Goal: Understand process/instructions

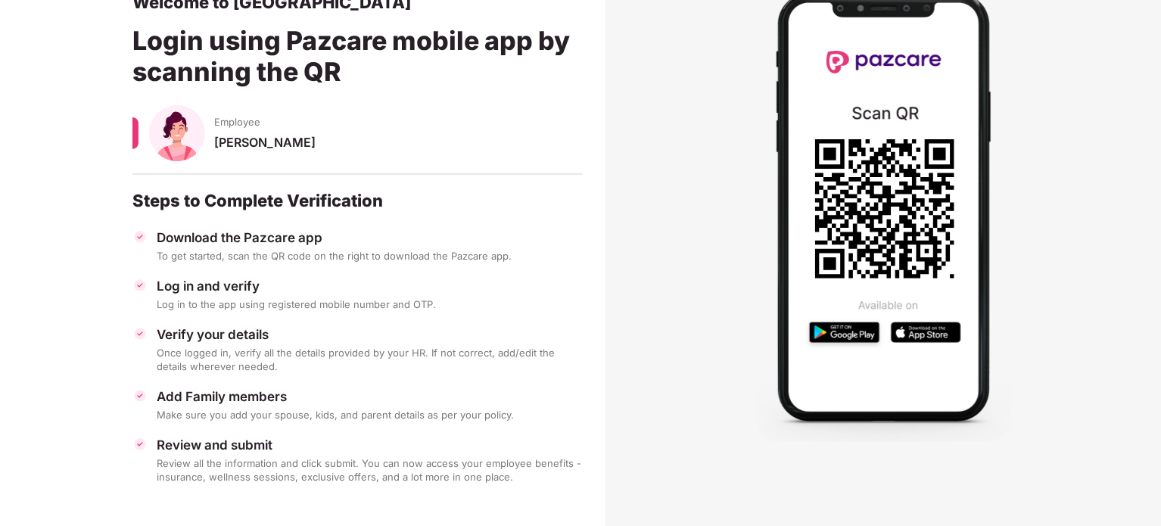
scroll to position [100, 0]
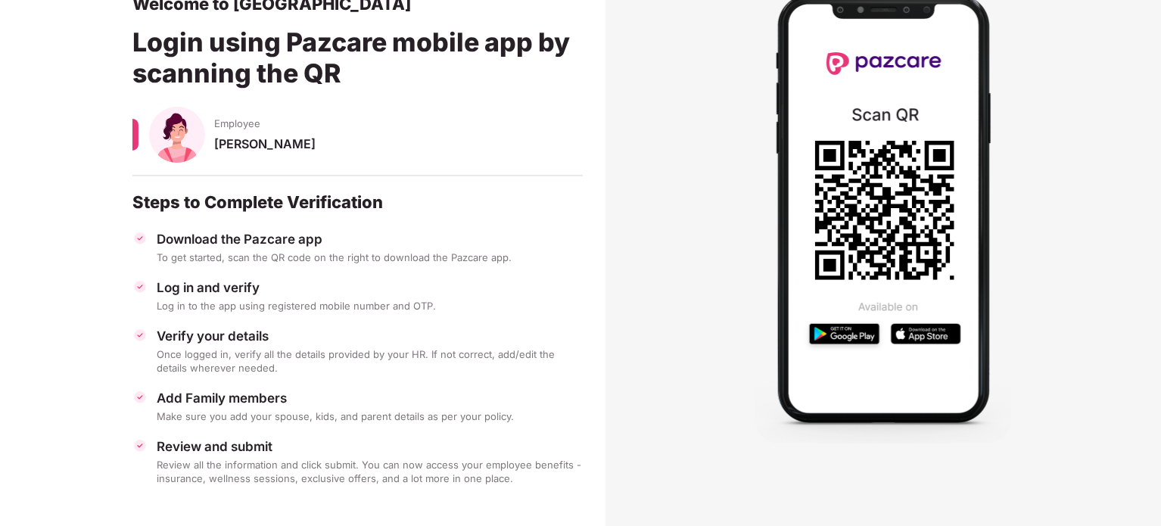
click at [303, 263] on div "To get started, scan the QR code on the right to download the Pazcare app." at bounding box center [370, 258] width 426 height 14
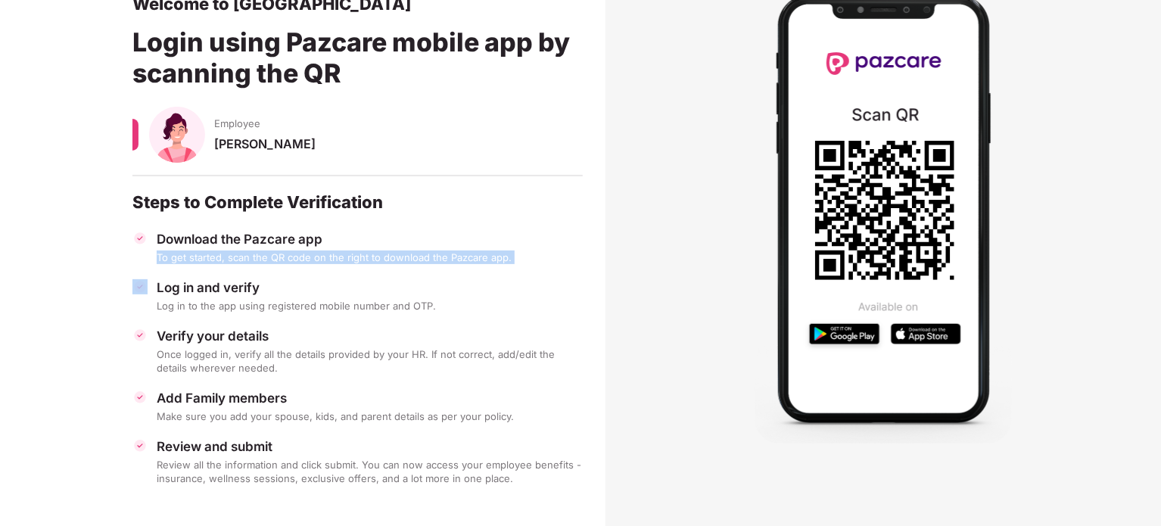
click at [303, 263] on div "To get started, scan the QR code on the right to download the Pazcare app." at bounding box center [370, 258] width 426 height 14
drag, startPoint x: 303, startPoint y: 263, endPoint x: 335, endPoint y: 264, distance: 31.8
click at [335, 264] on div "Download the Pazcare app To get started, scan the QR code on the right to downl…" at bounding box center [357, 358] width 450 height 254
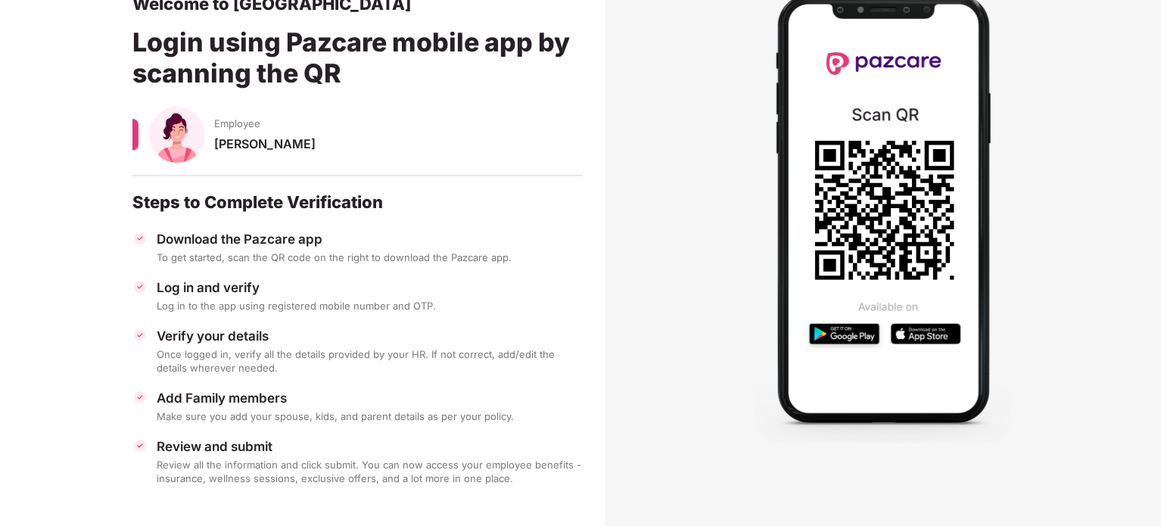
click at [335, 264] on div "Download the Pazcare app To get started, scan the QR code on the right to downl…" at bounding box center [357, 358] width 450 height 254
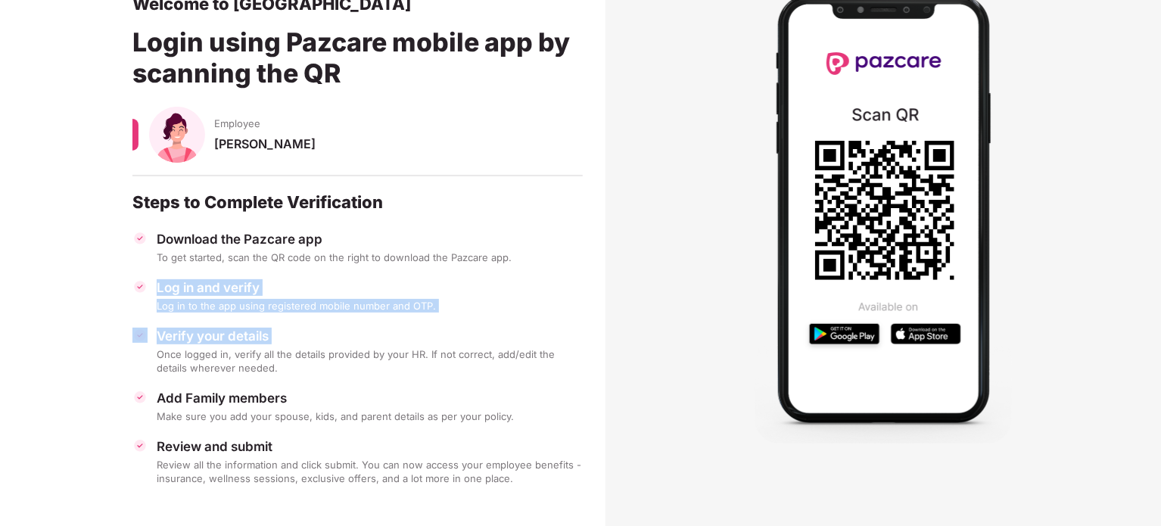
drag, startPoint x: 335, startPoint y: 264, endPoint x: 313, endPoint y: 323, distance: 63.0
click at [313, 323] on div "Download the Pazcare app To get started, scan the QR code on the right to downl…" at bounding box center [357, 358] width 450 height 254
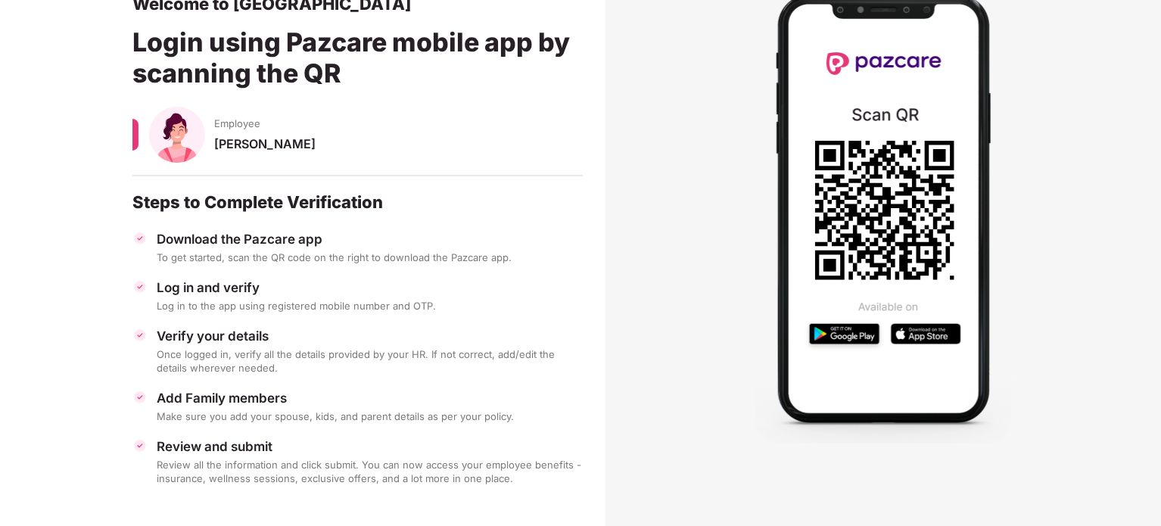
click at [313, 323] on div "Download the Pazcare app To get started, scan the QR code on the right to downl…" at bounding box center [357, 358] width 450 height 254
drag, startPoint x: 313, startPoint y: 323, endPoint x: 312, endPoint y: 363, distance: 39.4
click at [312, 363] on div "Download the Pazcare app To get started, scan the QR code on the right to downl…" at bounding box center [357, 358] width 450 height 254
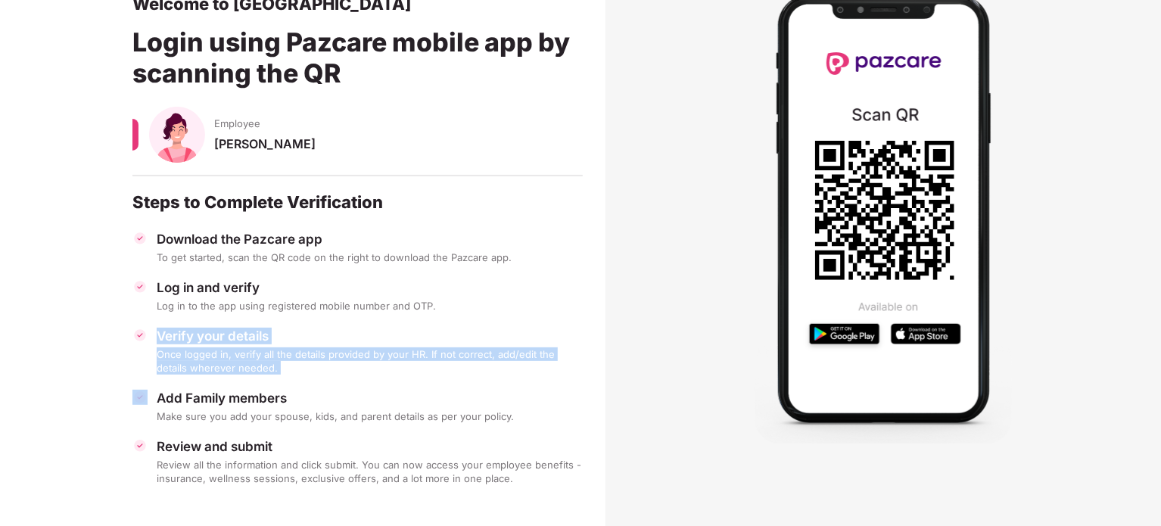
click at [312, 363] on div "Once logged in, verify all the details provided by your HR. If not correct, add…" at bounding box center [370, 360] width 426 height 27
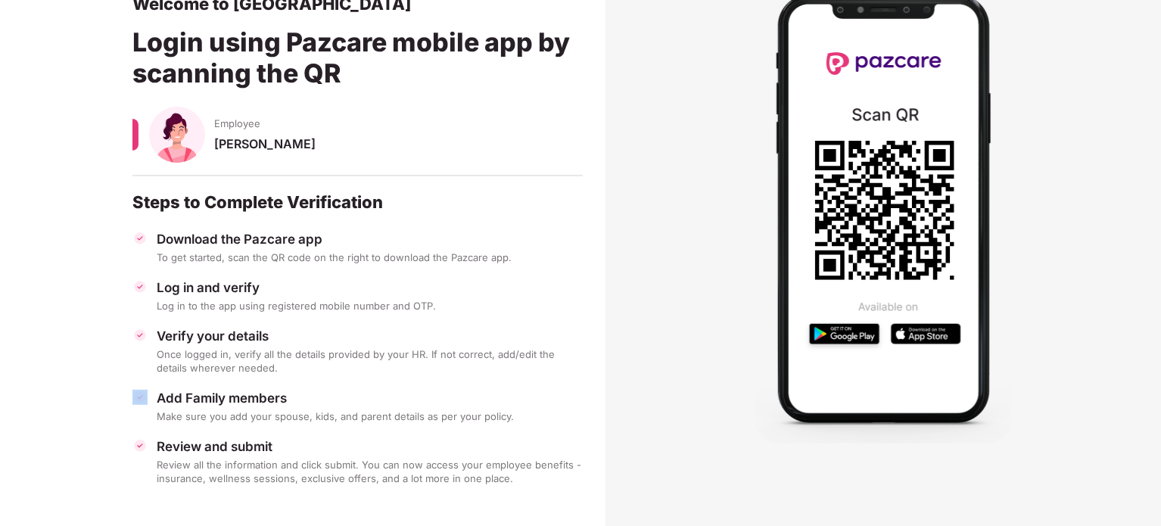
click at [312, 363] on div "Once logged in, verify all the details provided by your HR. If not correct, add…" at bounding box center [370, 360] width 426 height 27
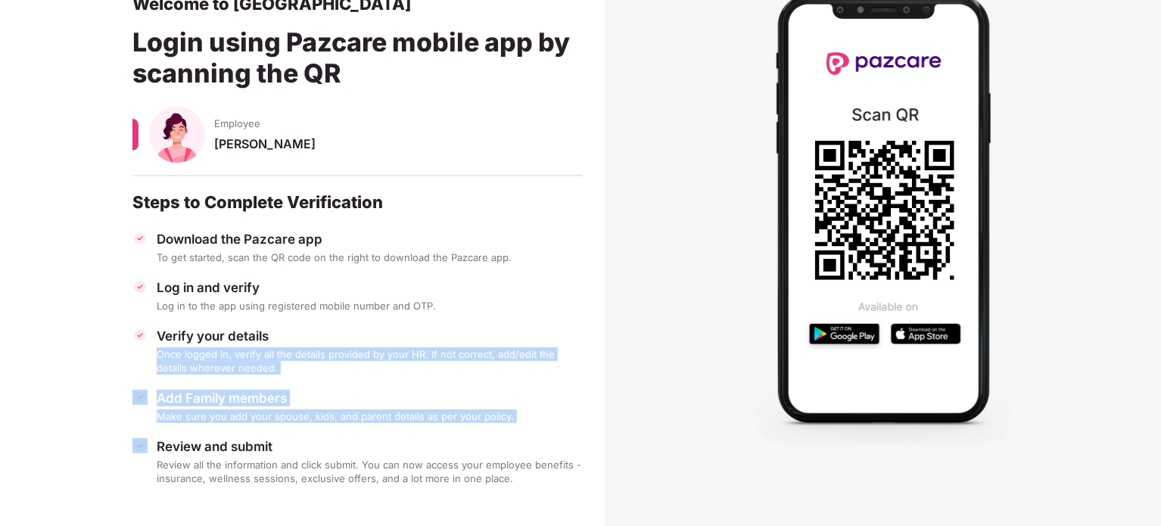
drag, startPoint x: 312, startPoint y: 363, endPoint x: 312, endPoint y: 420, distance: 57.5
click at [312, 420] on div "Download the Pazcare app To get started, scan the QR code on the right to downl…" at bounding box center [357, 358] width 450 height 254
click at [312, 420] on div "Make sure you add your spouse, kids, and parent details as per your policy." at bounding box center [370, 417] width 426 height 14
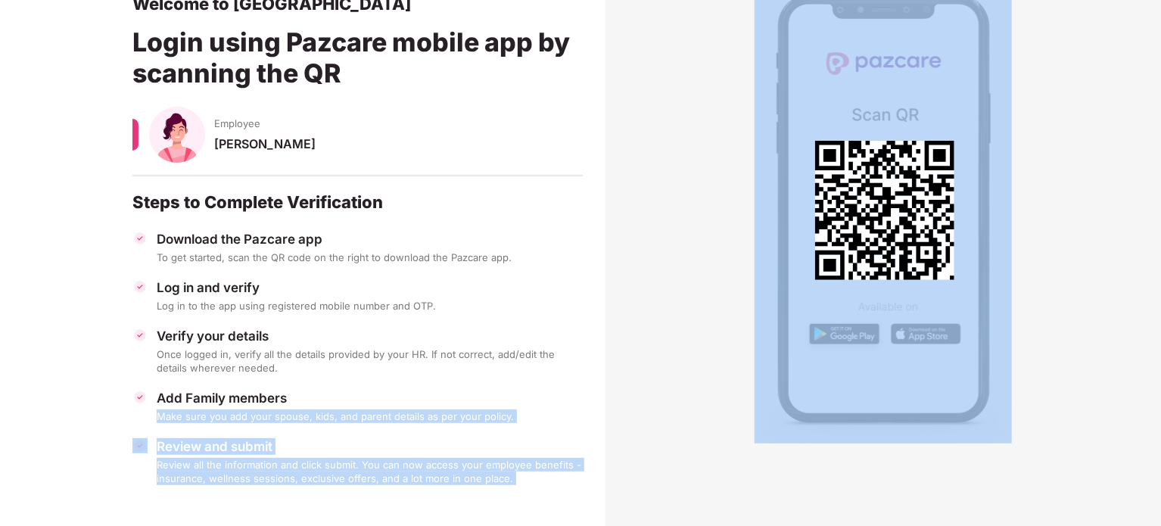
drag, startPoint x: 312, startPoint y: 420, endPoint x: 344, endPoint y: 473, distance: 61.8
click at [344, 473] on div "Download the Pazcare app To get started, scan the QR code on the right to downl…" at bounding box center [357, 358] width 450 height 254
click at [344, 473] on div "Review all the information and click submit. You can now access your employee b…" at bounding box center [370, 471] width 426 height 27
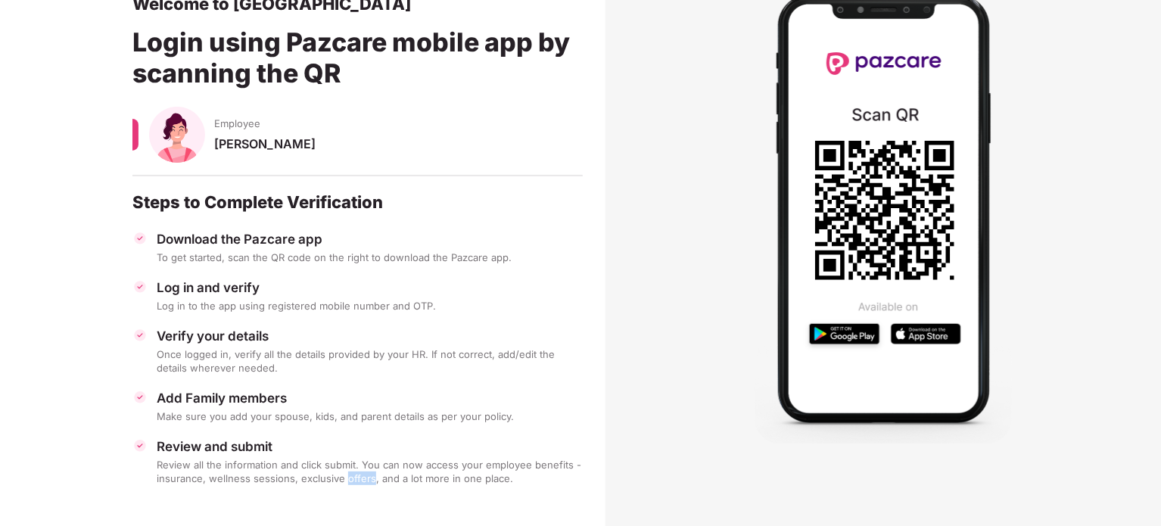
click at [344, 473] on div "Review all the information and click submit. You can now access your employee b…" at bounding box center [370, 471] width 426 height 27
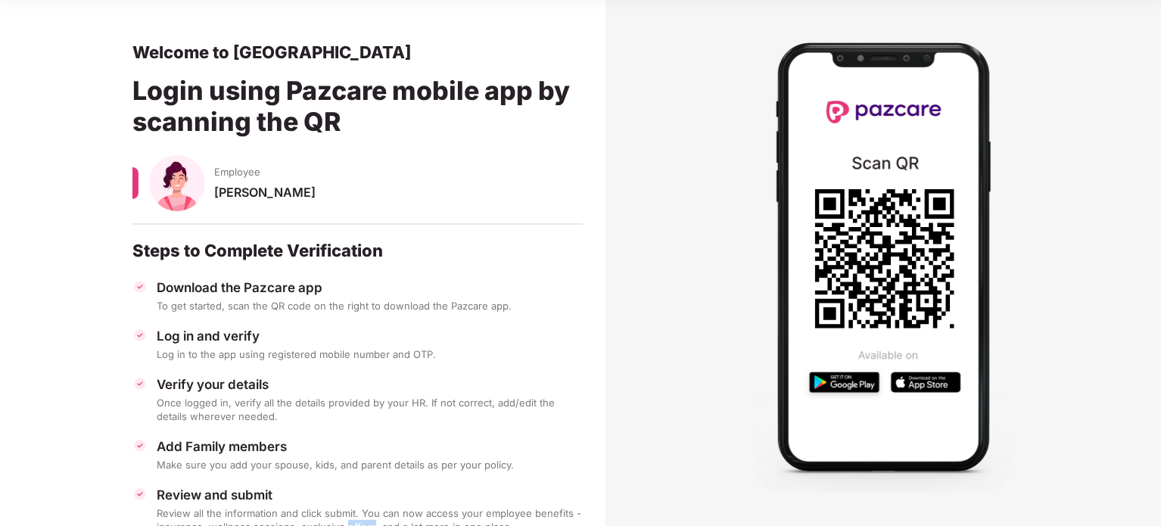
scroll to position [84, 0]
